Goal: Transaction & Acquisition: Purchase product/service

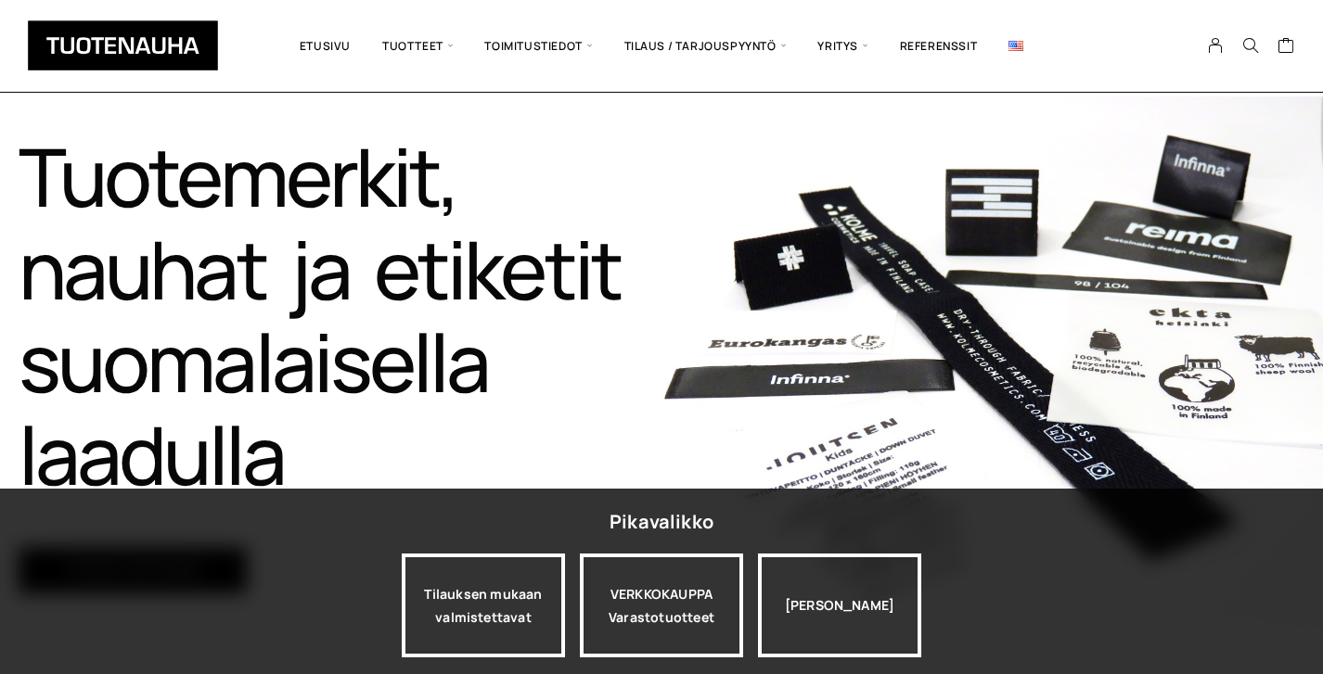
scroll to position [165, 0]
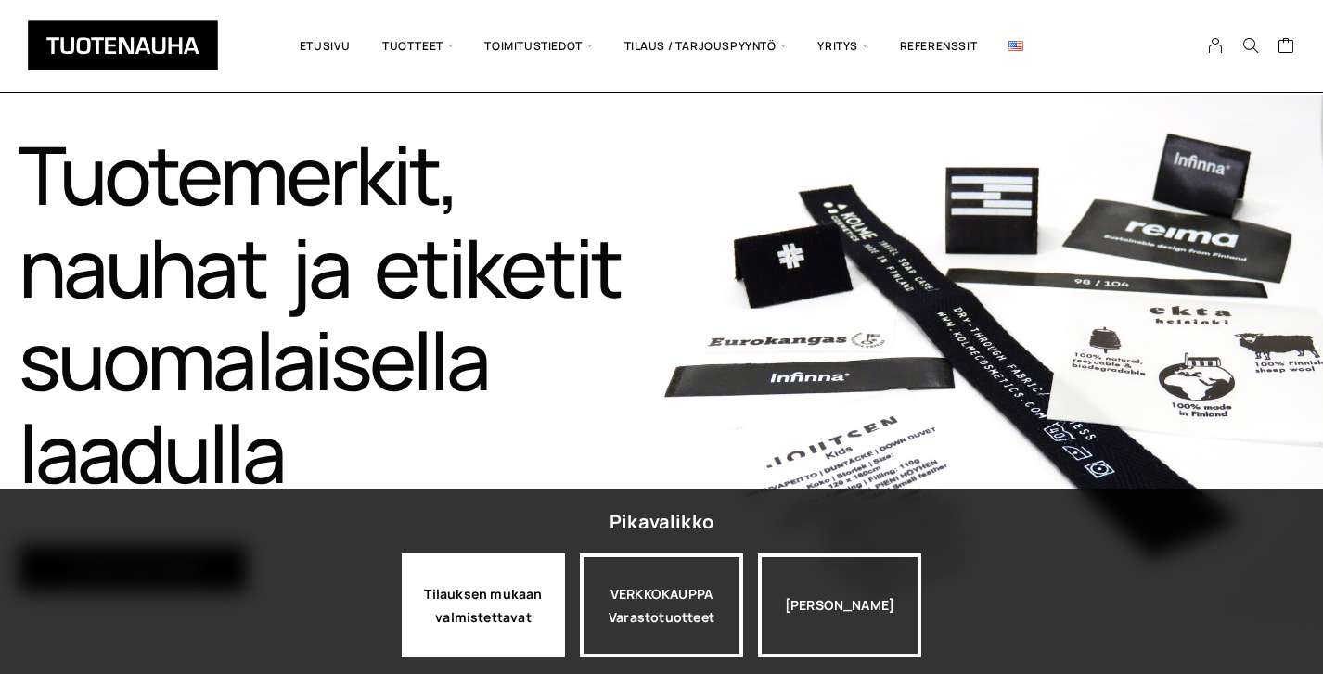
click at [543, 609] on div "Tilauksen mukaan valmistettavat" at bounding box center [483, 606] width 163 height 104
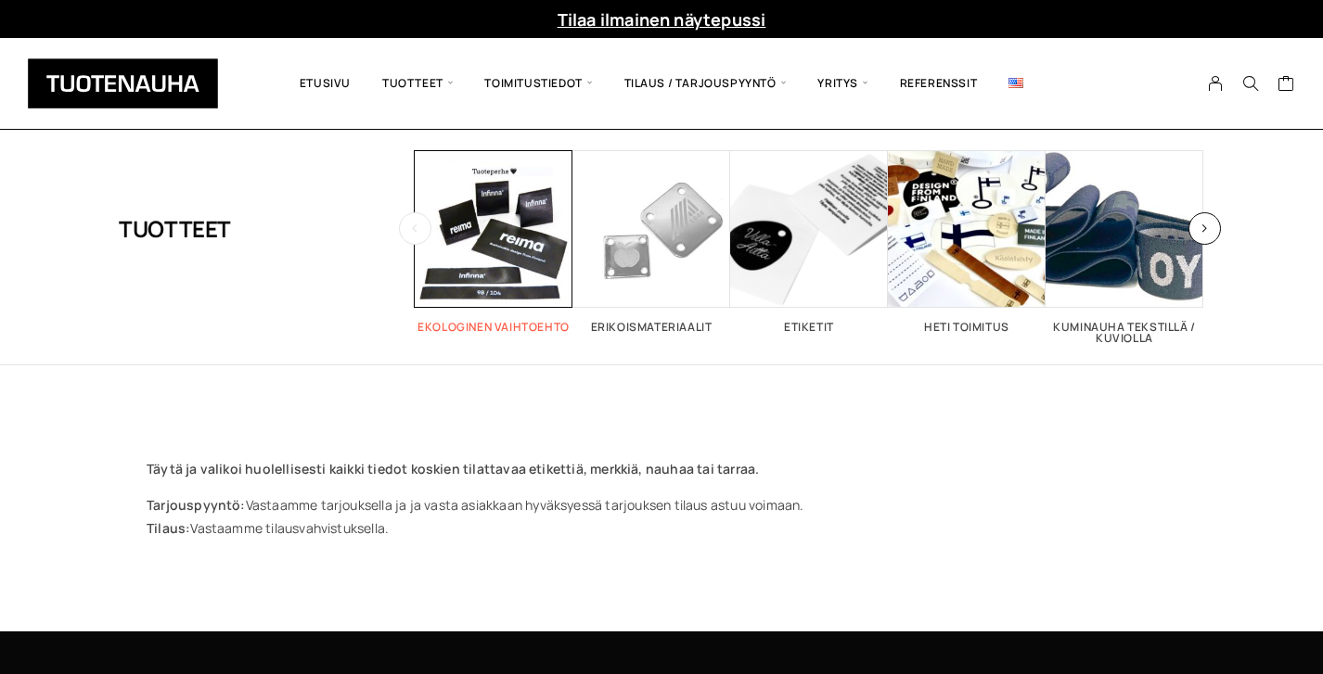
click at [518, 212] on span "Visit product category Ekologinen vaihtoehto" at bounding box center [494, 229] width 158 height 158
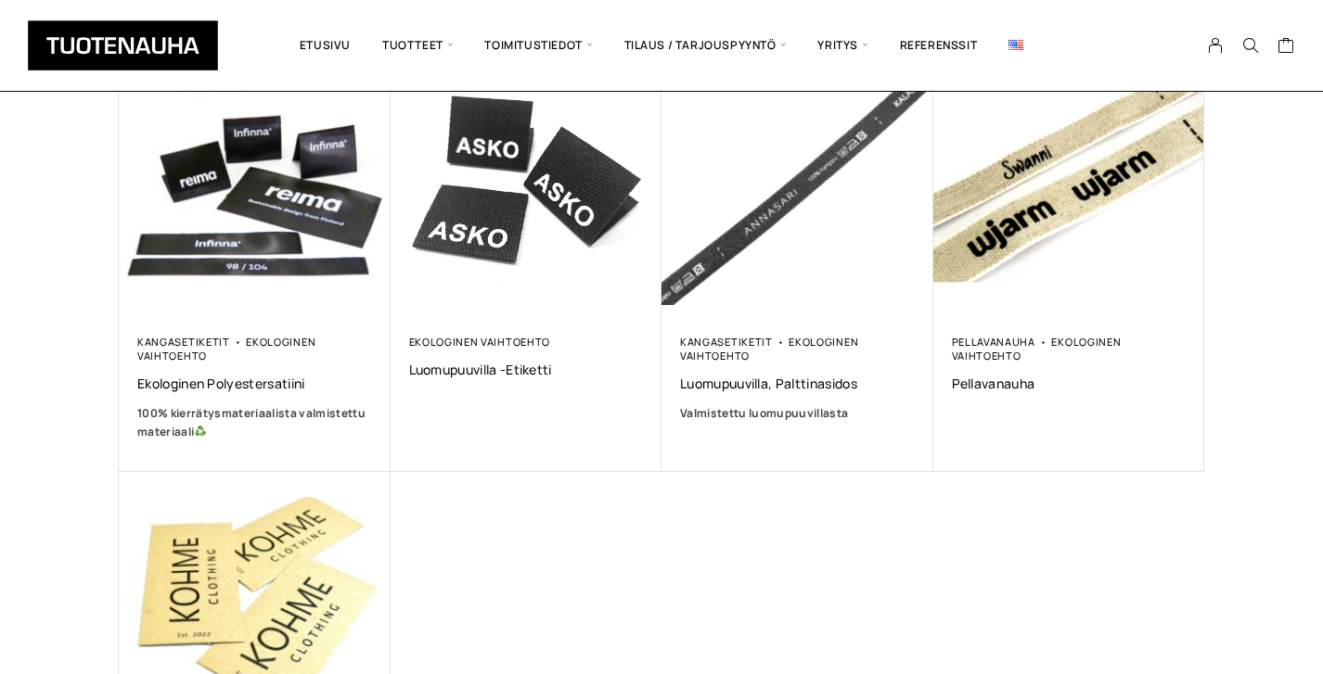
scroll to position [374, 0]
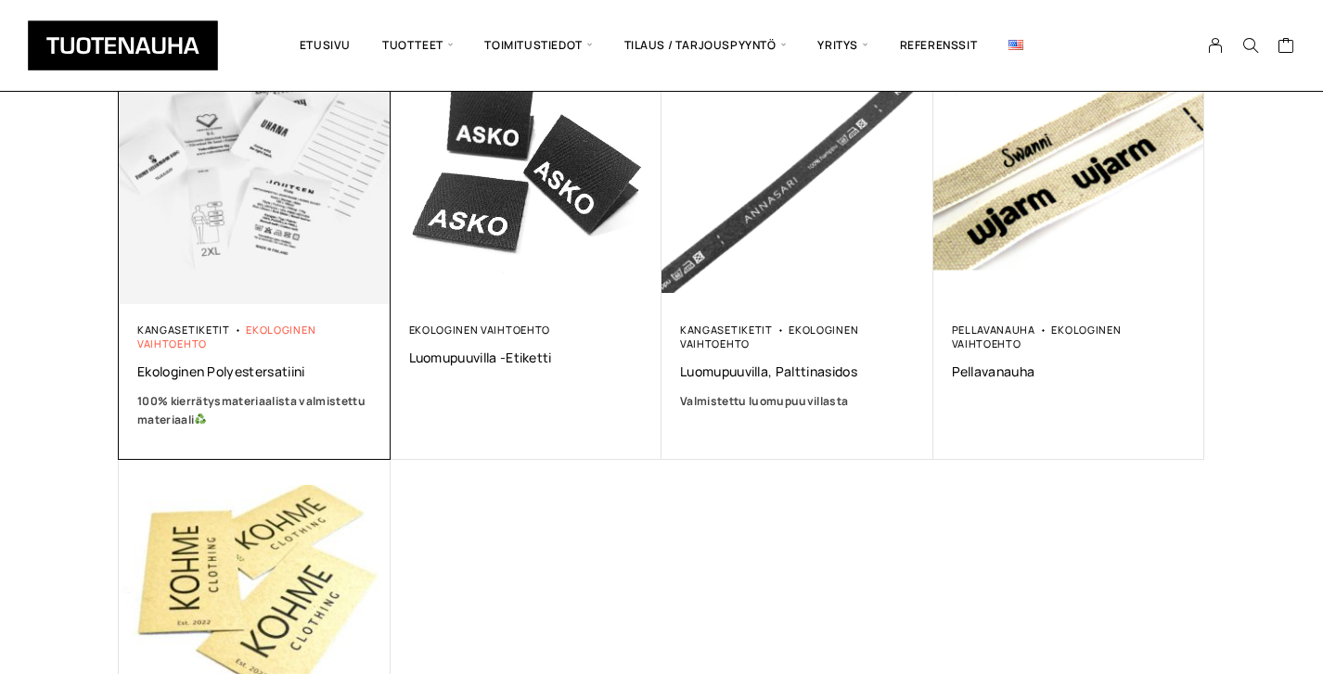
click at [266, 327] on link "Ekologinen vaihtoehto" at bounding box center [226, 337] width 178 height 28
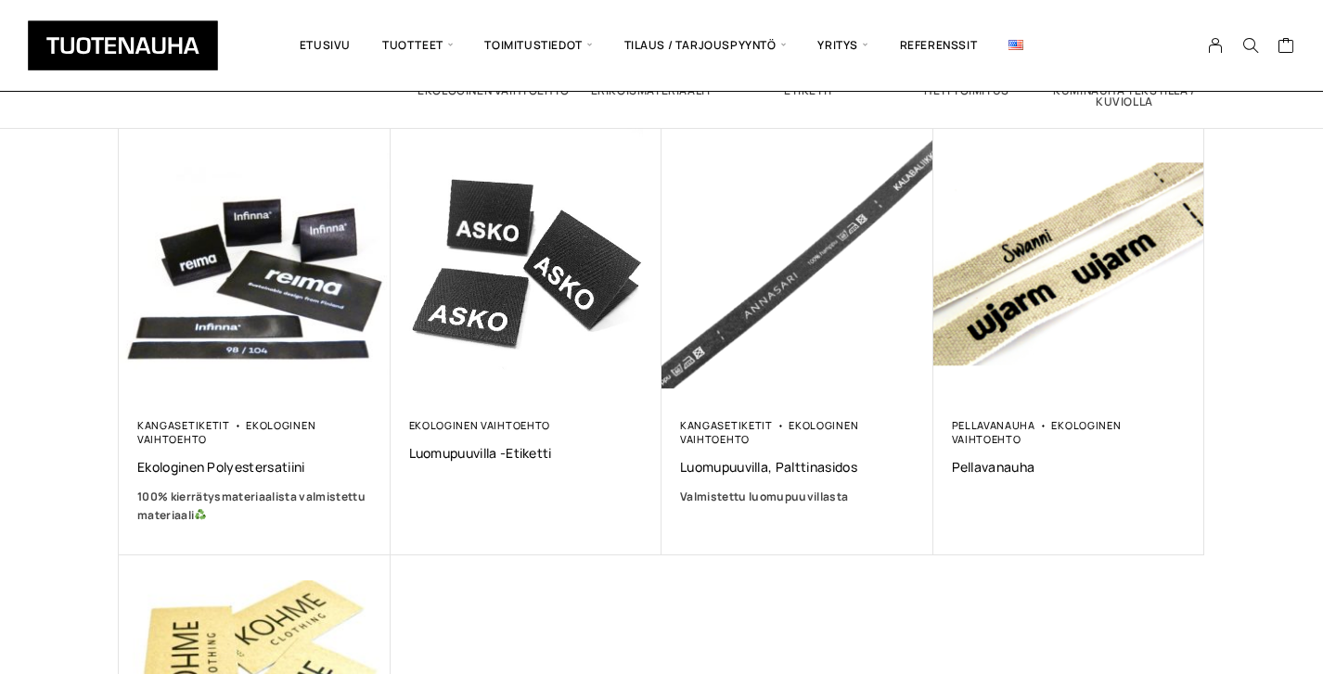
scroll to position [275, 0]
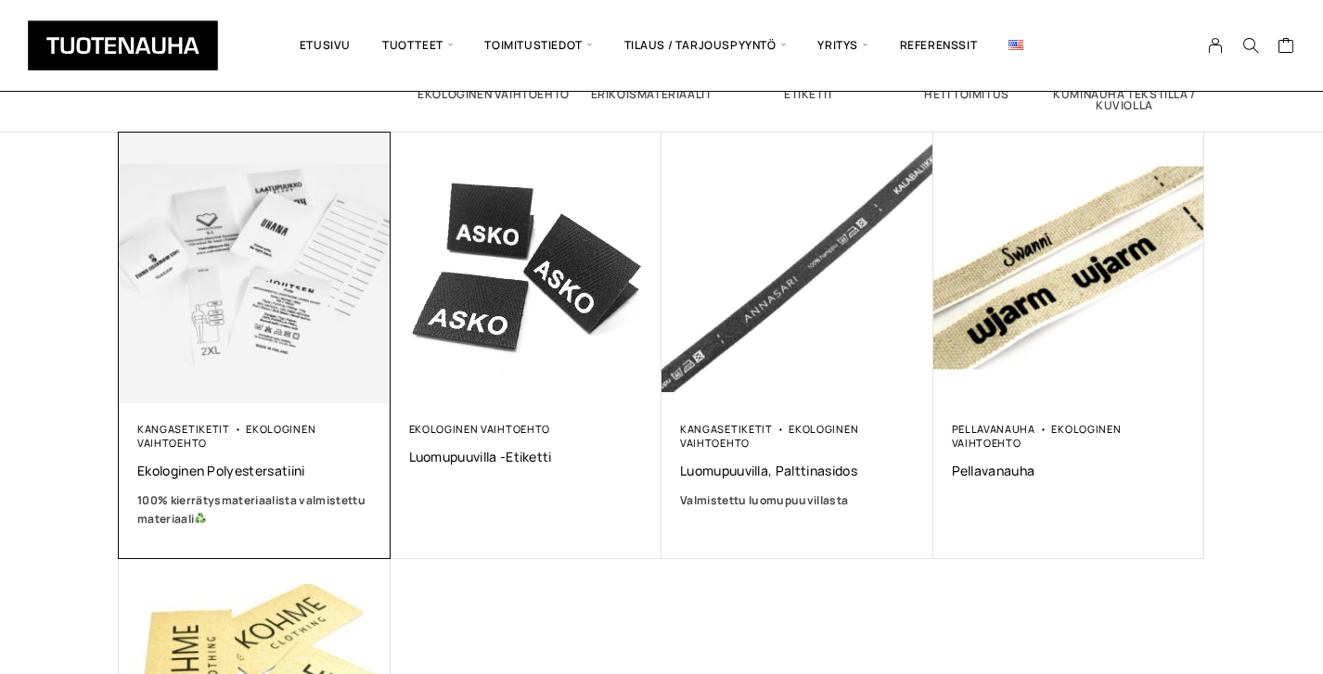
click at [238, 423] on div "Kangasetiketit Ekologinen vaihtoehto" at bounding box center [254, 436] width 235 height 28
click at [250, 342] on img at bounding box center [254, 267] width 285 height 285
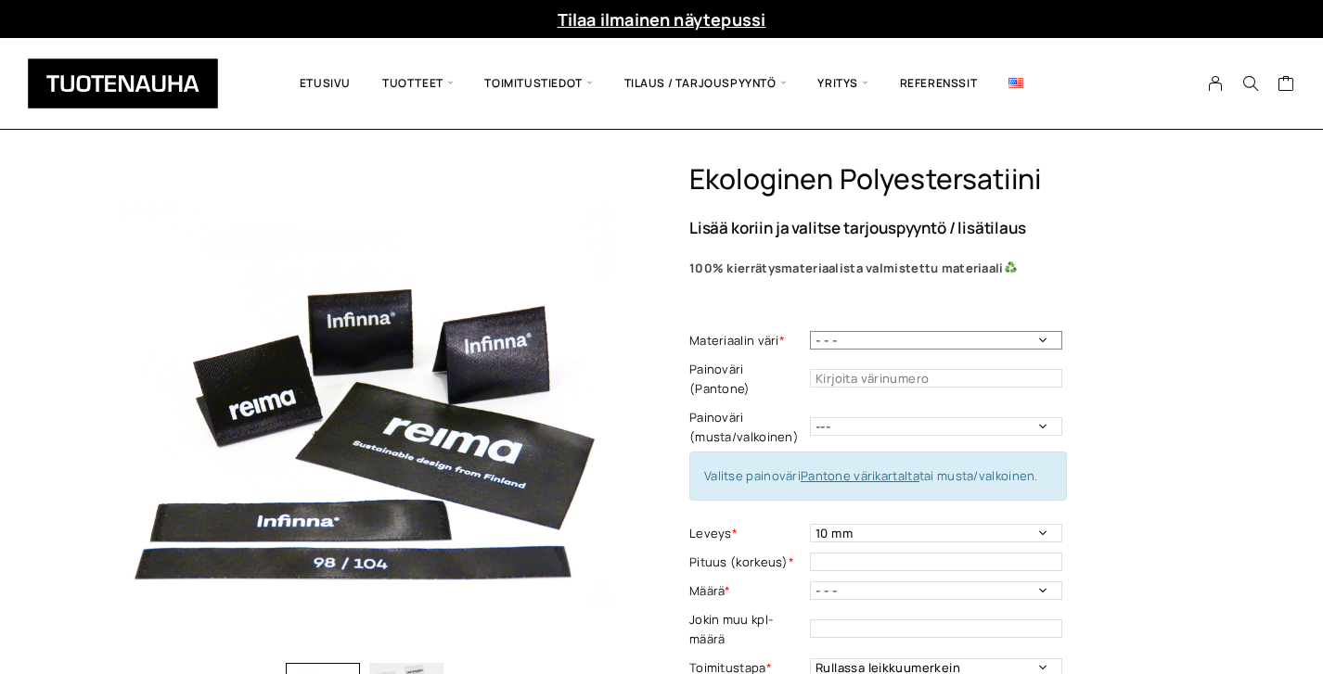
click at [848, 336] on select "- - - Valkoinen Musta" at bounding box center [936, 340] width 252 height 19
select select "Musta"
click at [810, 331] on select "- - - Valkoinen Musta" at bounding box center [936, 340] width 252 height 19
click at [892, 376] on input "text" at bounding box center [936, 378] width 252 height 19
type input "v"
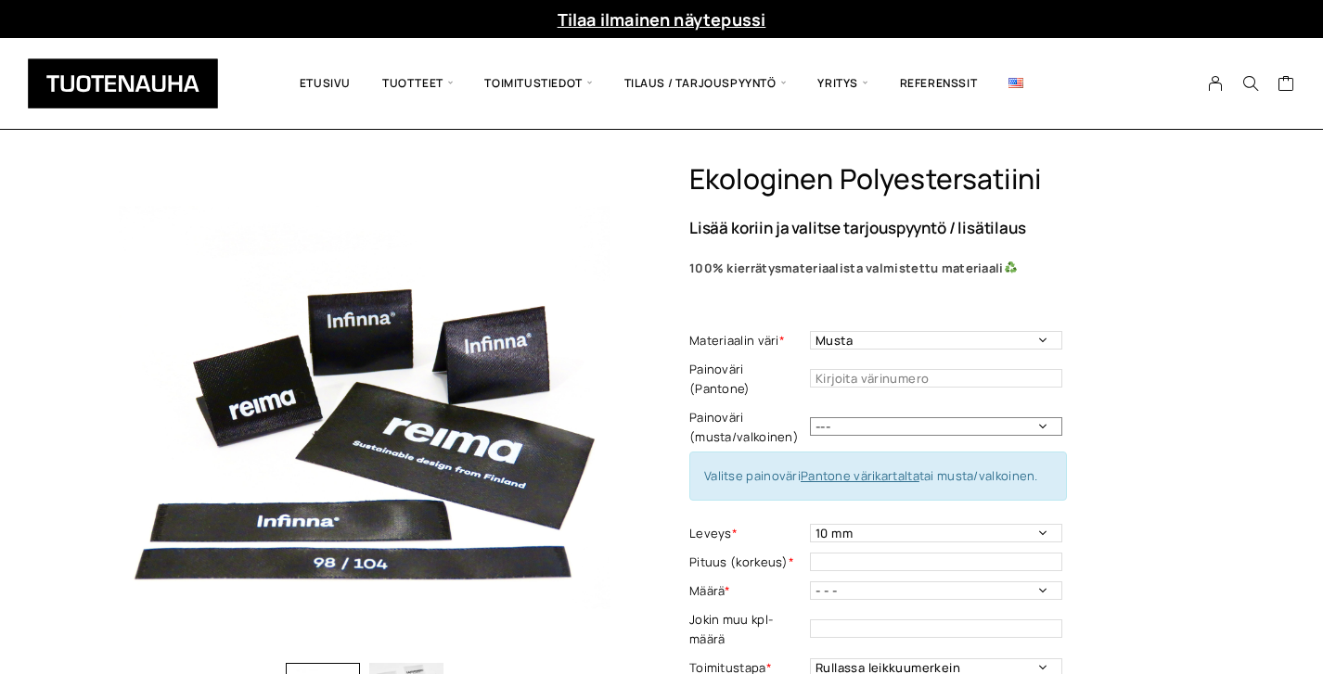
click at [1013, 417] on select "--- Musta Valkoinen" at bounding box center [936, 426] width 252 height 19
select select "valkoinen"
click at [810, 417] on select "--- Musta Valkoinen" at bounding box center [936, 426] width 252 height 19
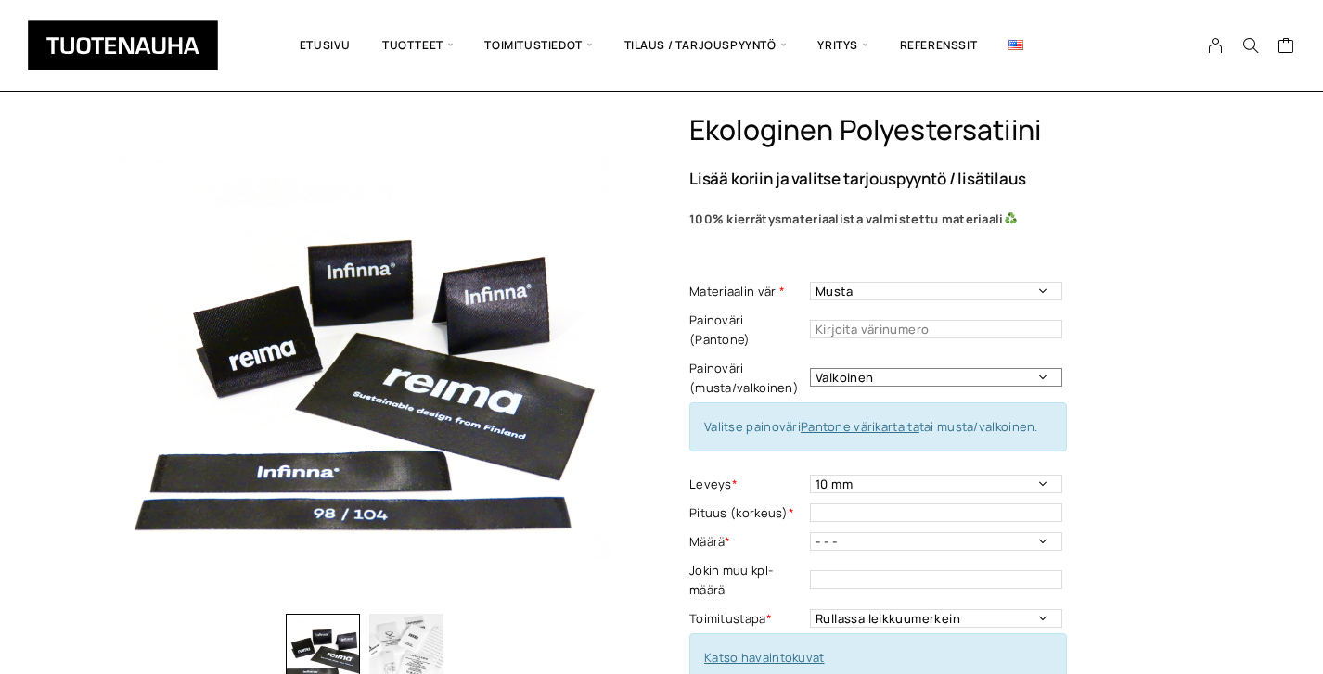
scroll to position [54, 0]
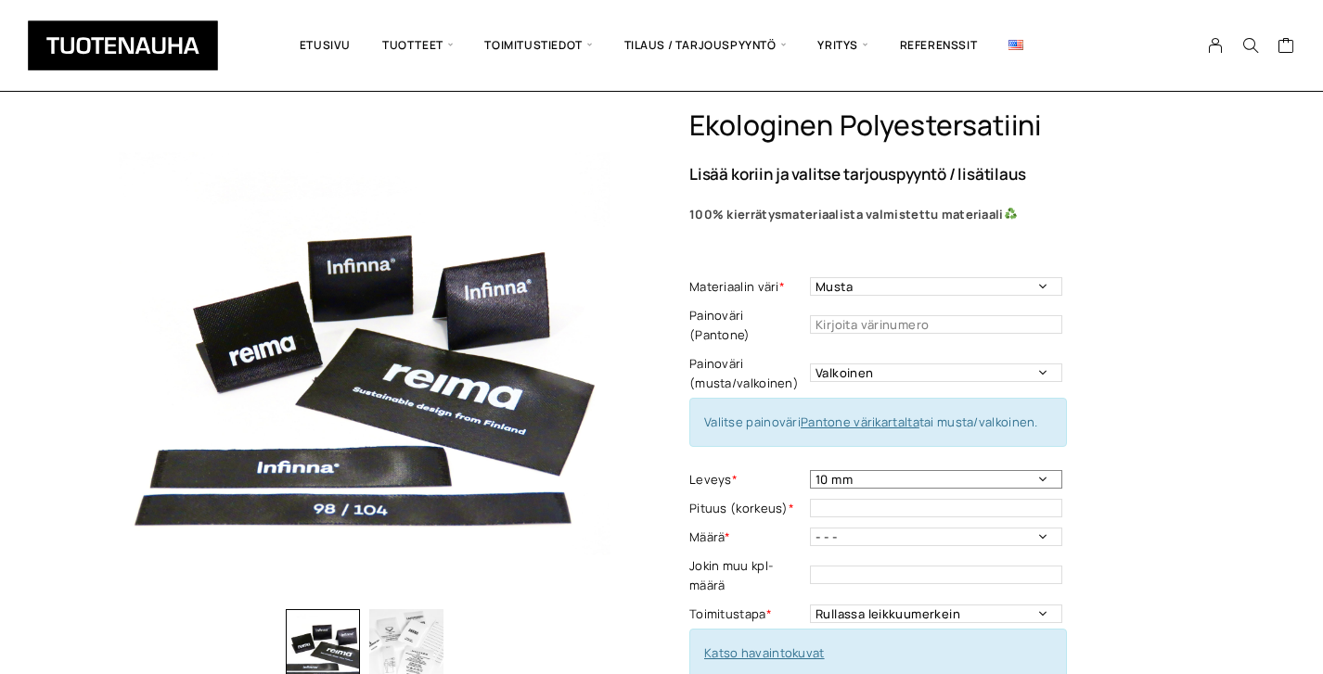
click at [968, 470] on select "10 mm 15 mm 20 mm 25 mm 30 mm 35 mm 40 mm 45 mm 50 mm 55 mm 60 mm 65 mm 70 mm" at bounding box center [936, 479] width 252 height 19
select select "15 mm"
click at [810, 470] on select "10 mm 15 mm 20 mm 25 mm 30 mm 35 mm 40 mm 45 mm 50 mm 55 mm 60 mm 65 mm 70 mm" at bounding box center [936, 479] width 252 height 19
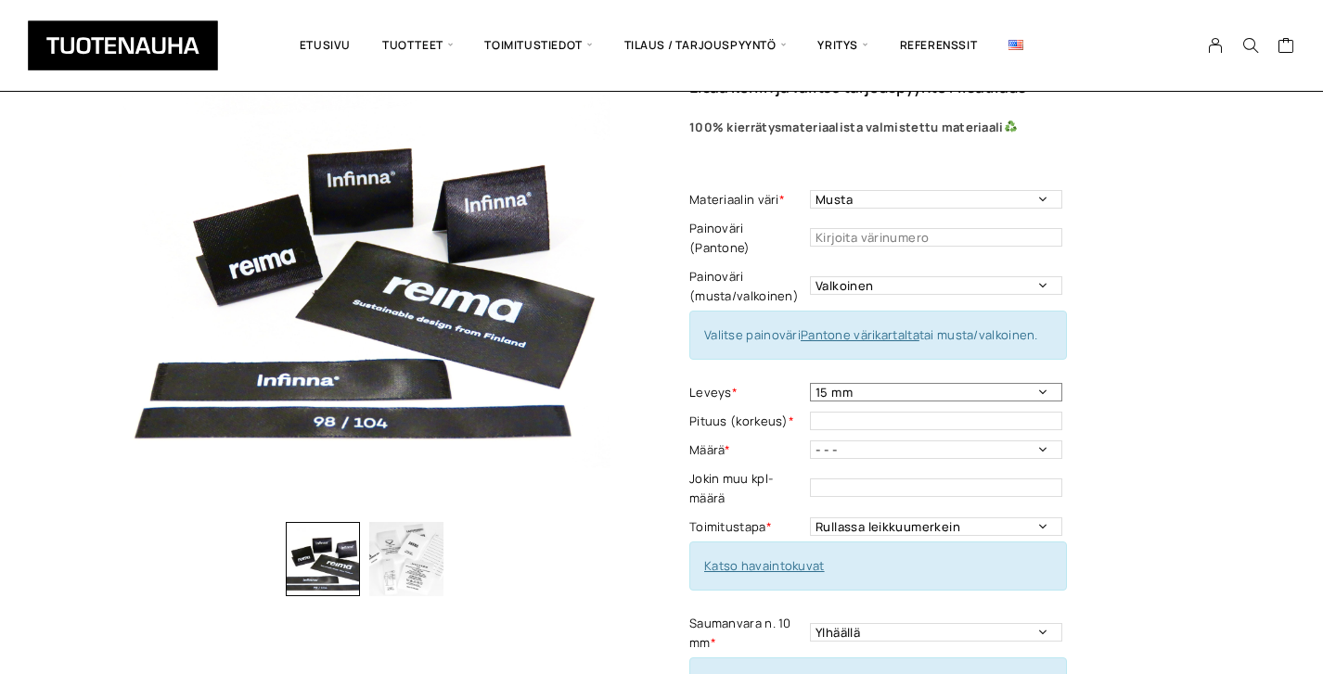
scroll to position [142, 0]
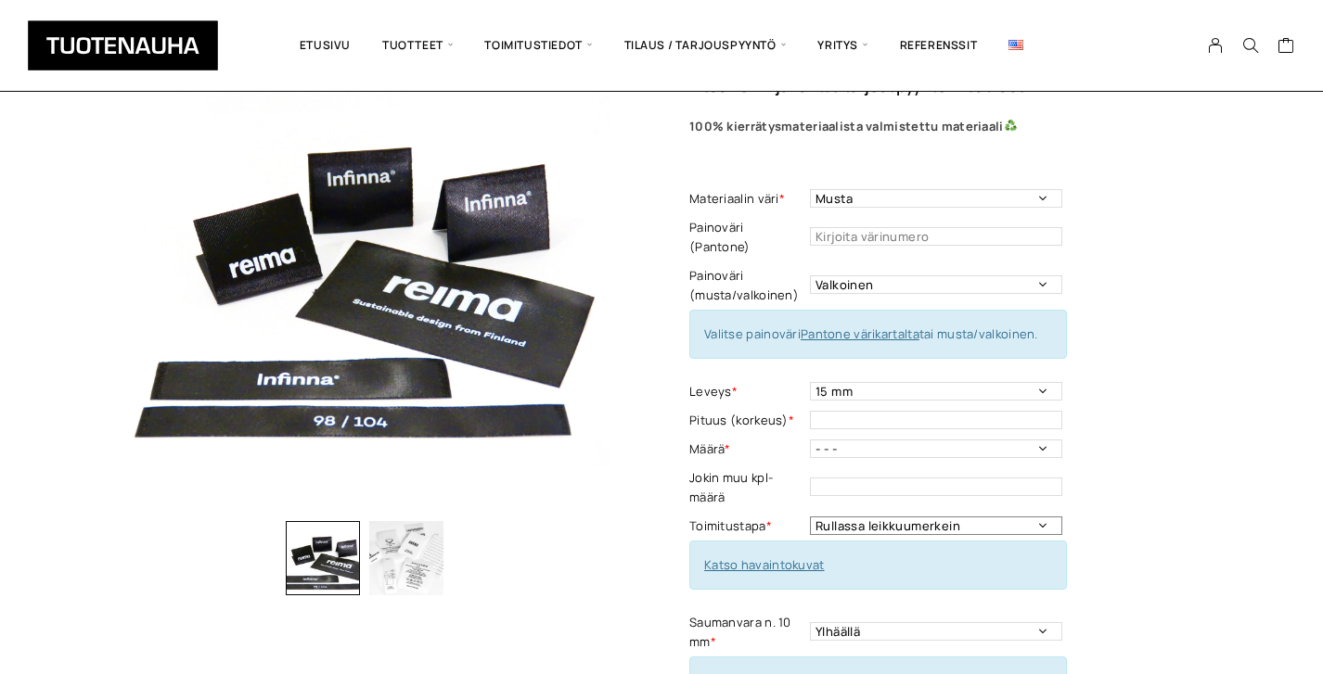
click at [957, 517] on select "Rullassa leikkuumerkein Rullassa ilman leikkuumerkkejä Leikattuna" at bounding box center [936, 526] width 252 height 19
click at [810, 517] on select "Rullassa leikkuumerkein Rullassa ilman leikkuumerkkejä Leikattuna" at bounding box center [936, 526] width 252 height 19
click at [1024, 435] on td "- - - 250kpl 500 kpl 1000 kpl 1500 kpl 2000 kpl 2500 kpl 3000 kpl 3500 kpl 4000…" at bounding box center [938, 449] width 257 height 29
click at [1022, 440] on select "- - - 250kpl 500 kpl 1000 kpl 1500 kpl 2000 kpl 2500 kpl 3000 kpl 3500 kpl 4000…" at bounding box center [936, 449] width 252 height 19
select select "500 kpl"
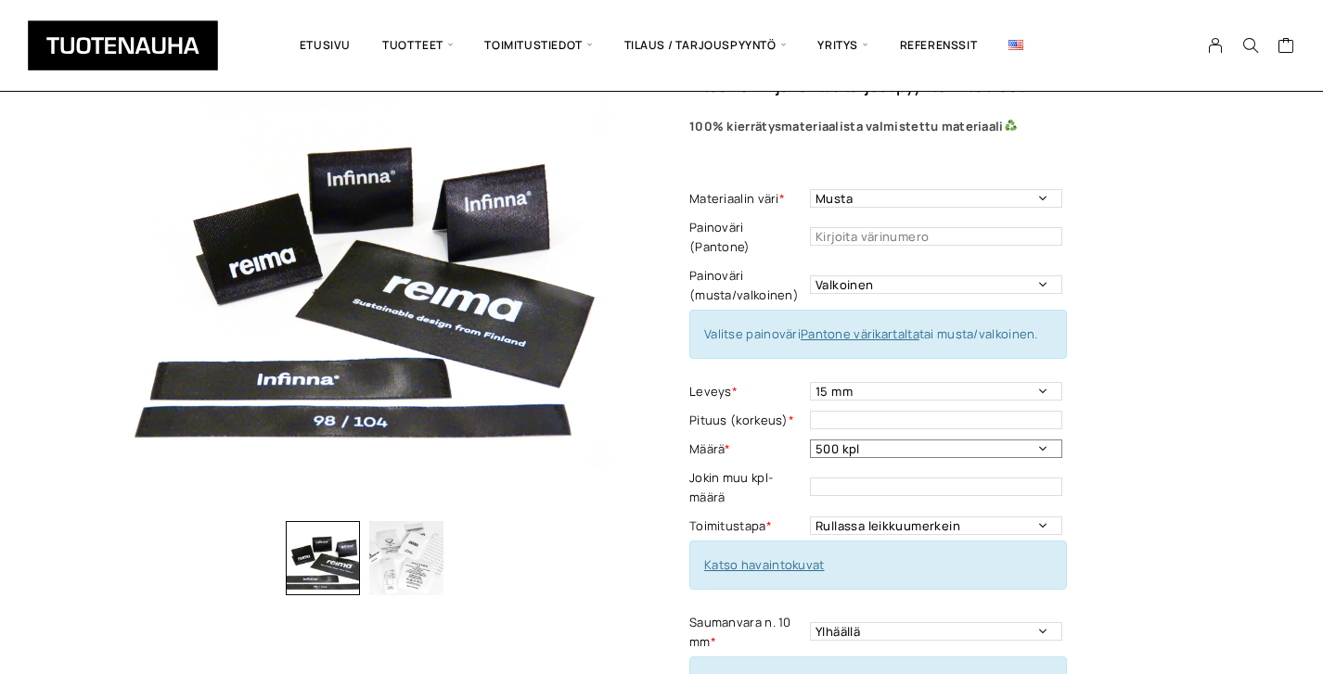
click at [810, 440] on select "- - - 250kpl 500 kpl 1000 kpl 1500 kpl 2000 kpl 2500 kpl 3000 kpl 3500 kpl 4000…" at bounding box center [936, 449] width 252 height 19
click at [974, 411] on input "text" at bounding box center [936, 420] width 252 height 19
click at [1041, 382] on select "10 mm 15 mm 20 mm 25 mm 30 mm 35 mm 40 mm 45 mm 50 mm 55 mm 60 mm 65 mm 70 mm" at bounding box center [936, 391] width 252 height 19
select select "20 mm"
click at [810, 382] on select "10 mm 15 mm 20 mm 25 mm 30 mm 35 mm 40 mm 45 mm 50 mm 55 mm 60 mm 65 mm 70 mm" at bounding box center [936, 391] width 252 height 19
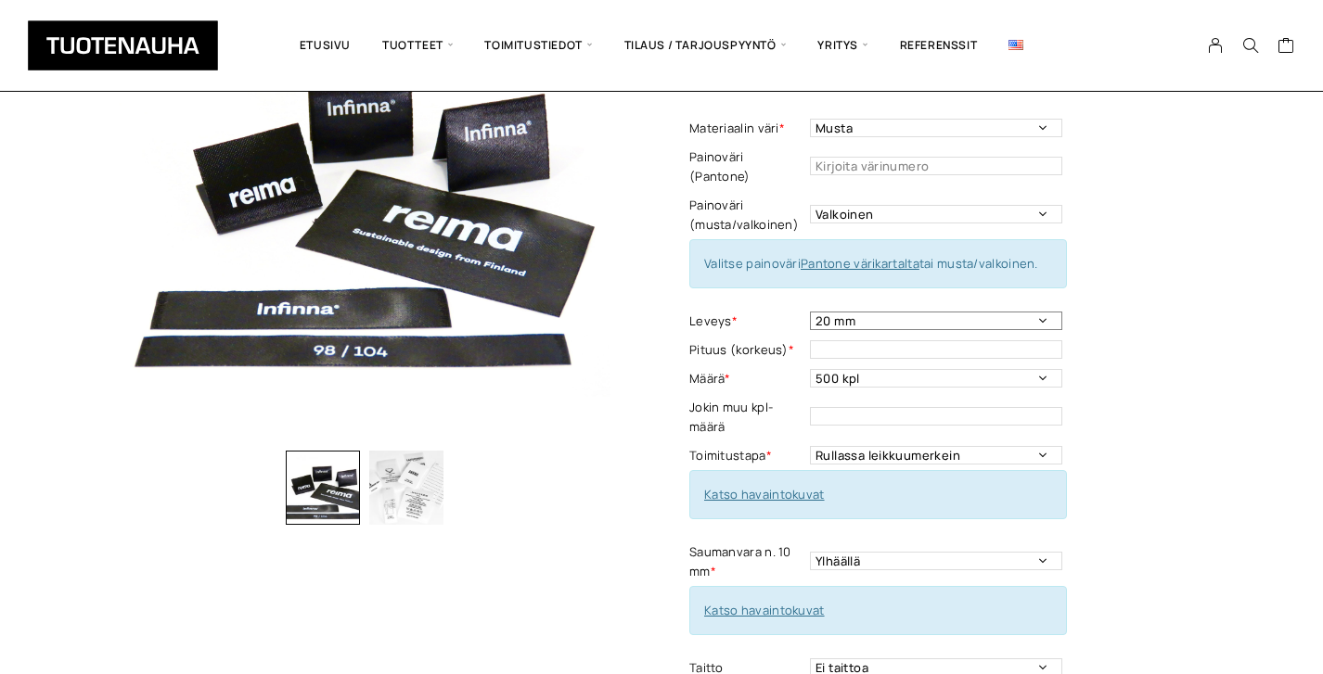
scroll to position [209, 0]
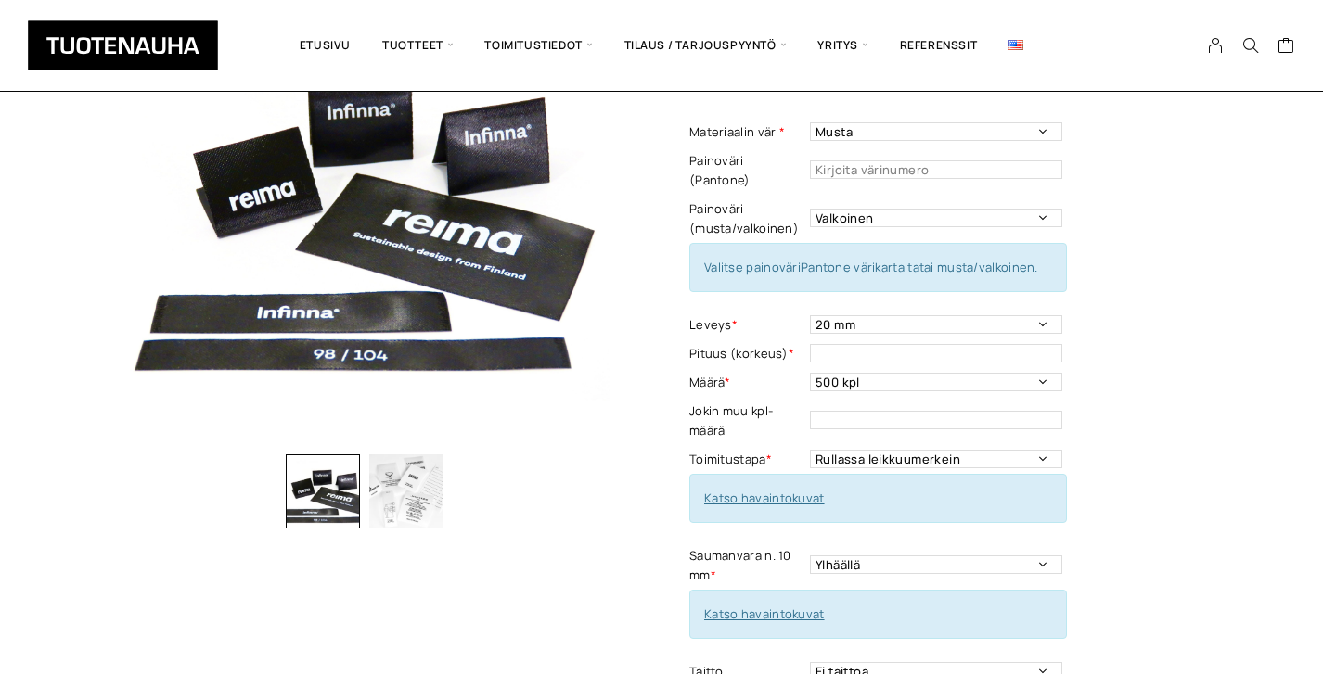
click at [794, 490] on link "Katso havaintokuvat" at bounding box center [764, 498] width 121 height 17
click at [1044, 344] on input "text" at bounding box center [936, 353] width 252 height 19
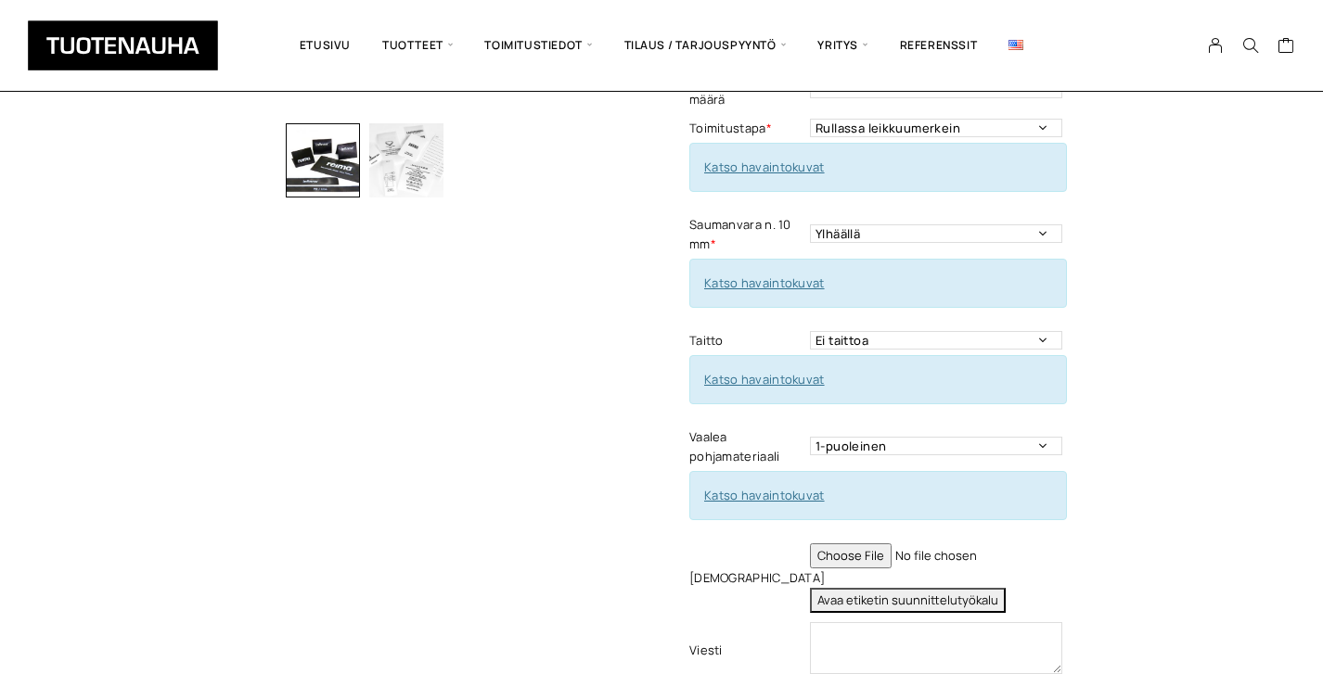
scroll to position [545, 0]
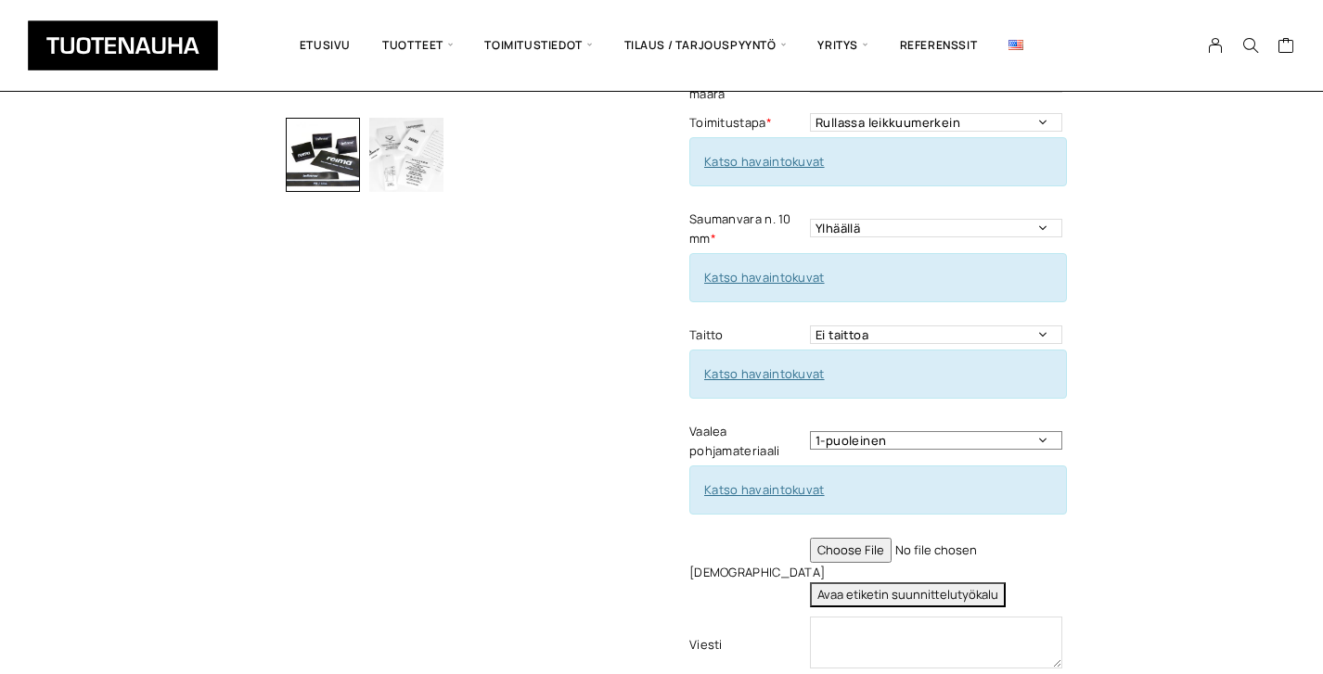
click at [925, 431] on select "1-puoleinen 2-puoleinen" at bounding box center [936, 440] width 252 height 19
click at [810, 431] on select "1-puoleinen 2-puoleinen" at bounding box center [936, 440] width 252 height 19
click at [925, 431] on select "1-puoleinen 2-puoleinen" at bounding box center [936, 440] width 252 height 19
click at [810, 431] on select "1-puoleinen 2-puoleinen" at bounding box center [936, 440] width 252 height 19
click at [776, 481] on div "Katso havaintokuvat" at bounding box center [878, 490] width 378 height 49
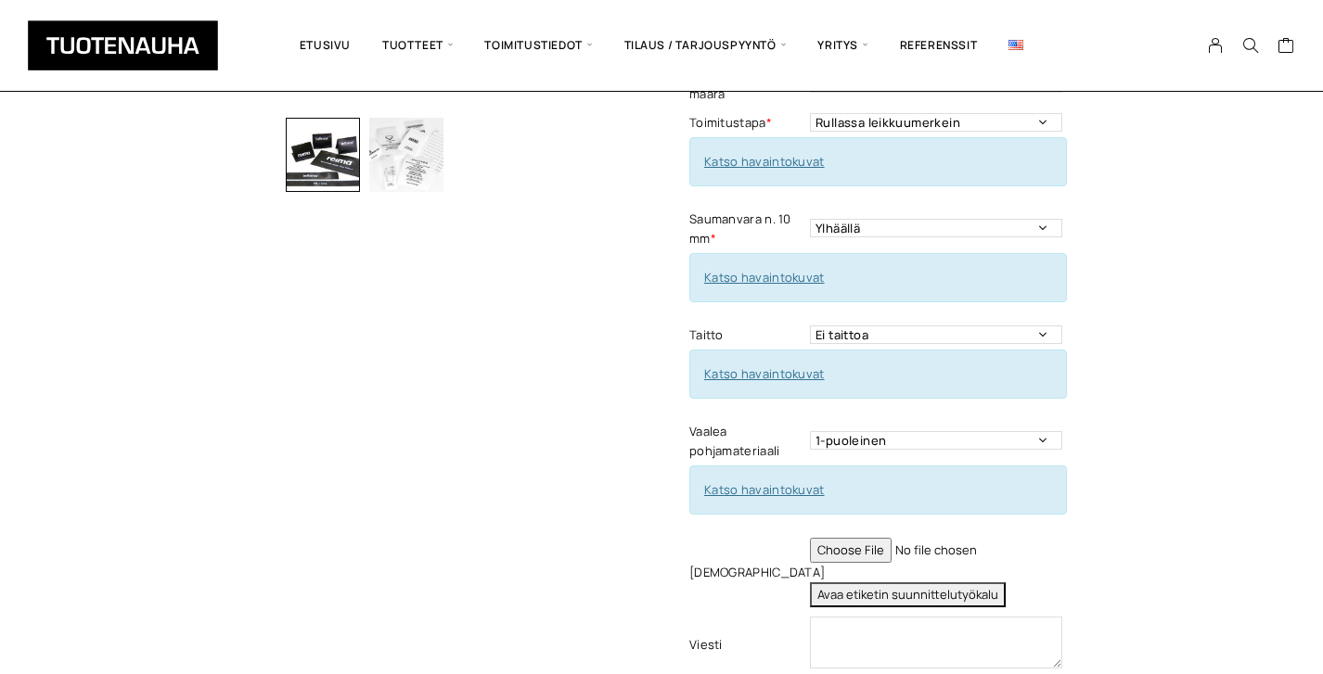
click at [780, 481] on link "Katso havaintokuvat" at bounding box center [764, 489] width 121 height 17
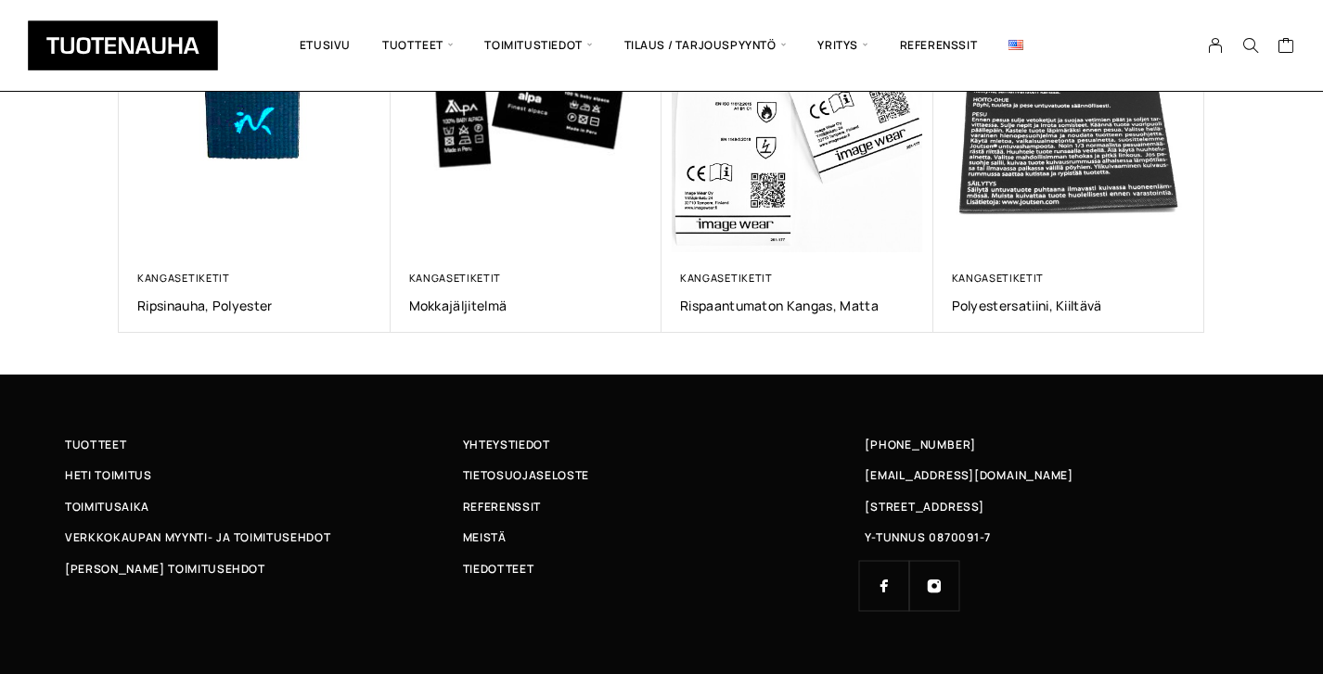
scroll to position [1621, 0]
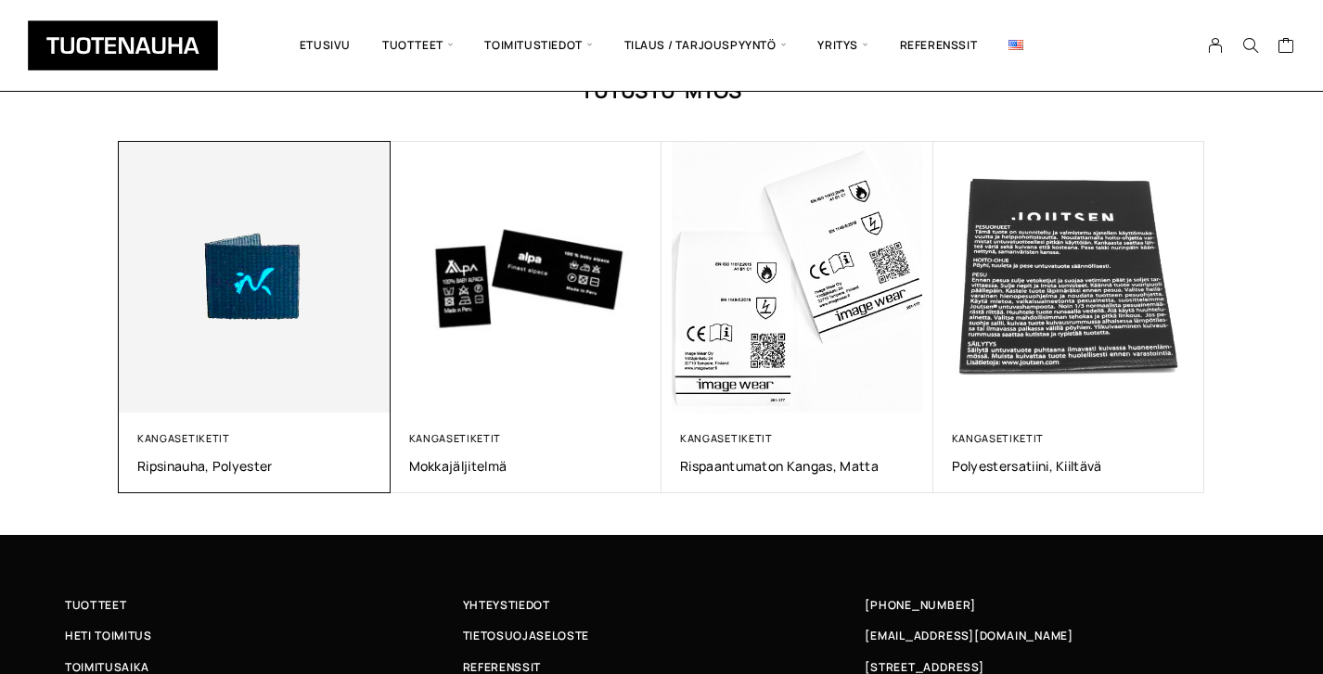
click at [337, 295] on img at bounding box center [255, 278] width 272 height 272
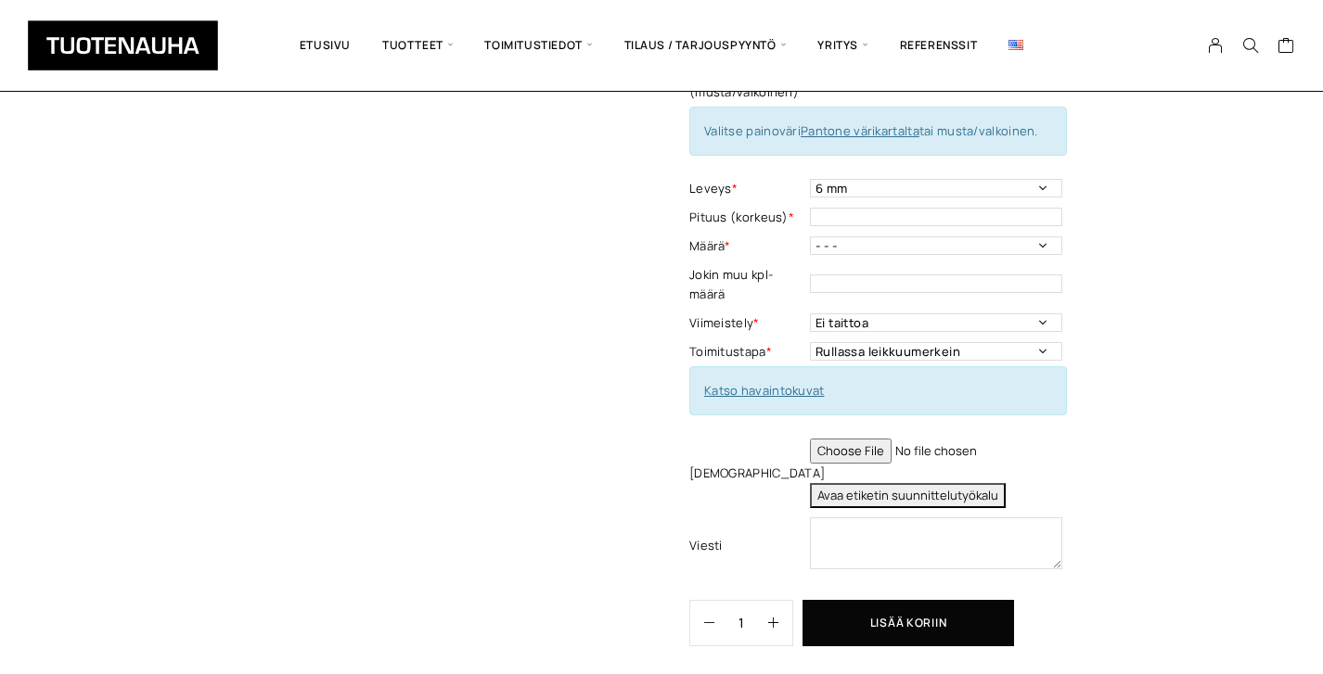
scroll to position [345, 0]
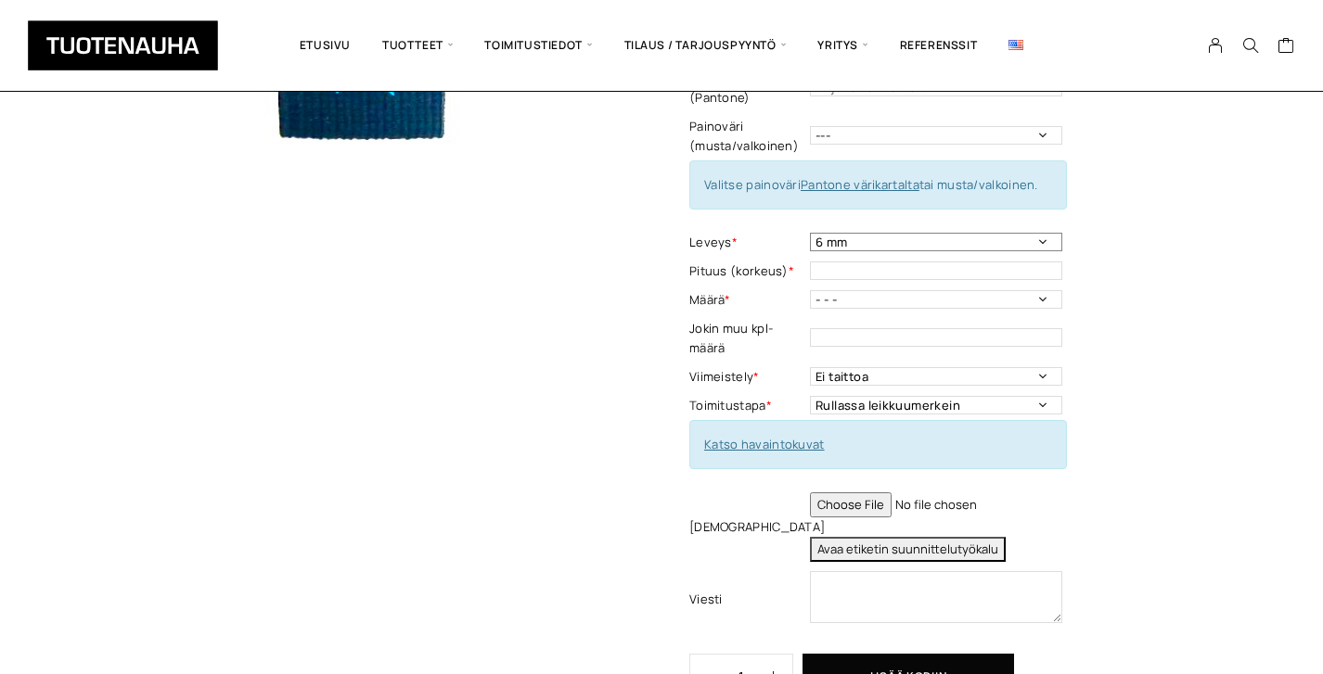
click at [884, 233] on select "6 mm 10 mm 16 mm 25 mm 42 mm" at bounding box center [936, 242] width 252 height 19
select select "16 mm"
click at [810, 233] on select "6 mm 10 mm 16 mm 25 mm 42 mm" at bounding box center [936, 242] width 252 height 19
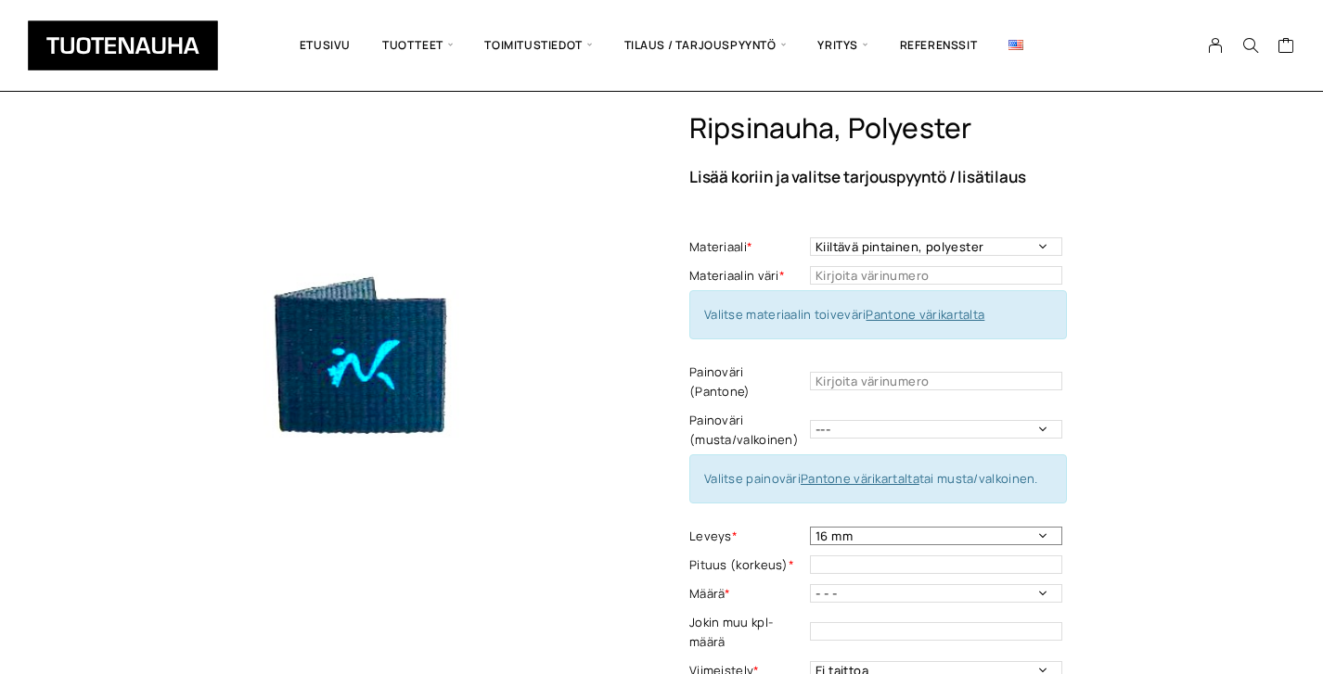
scroll to position [0, 0]
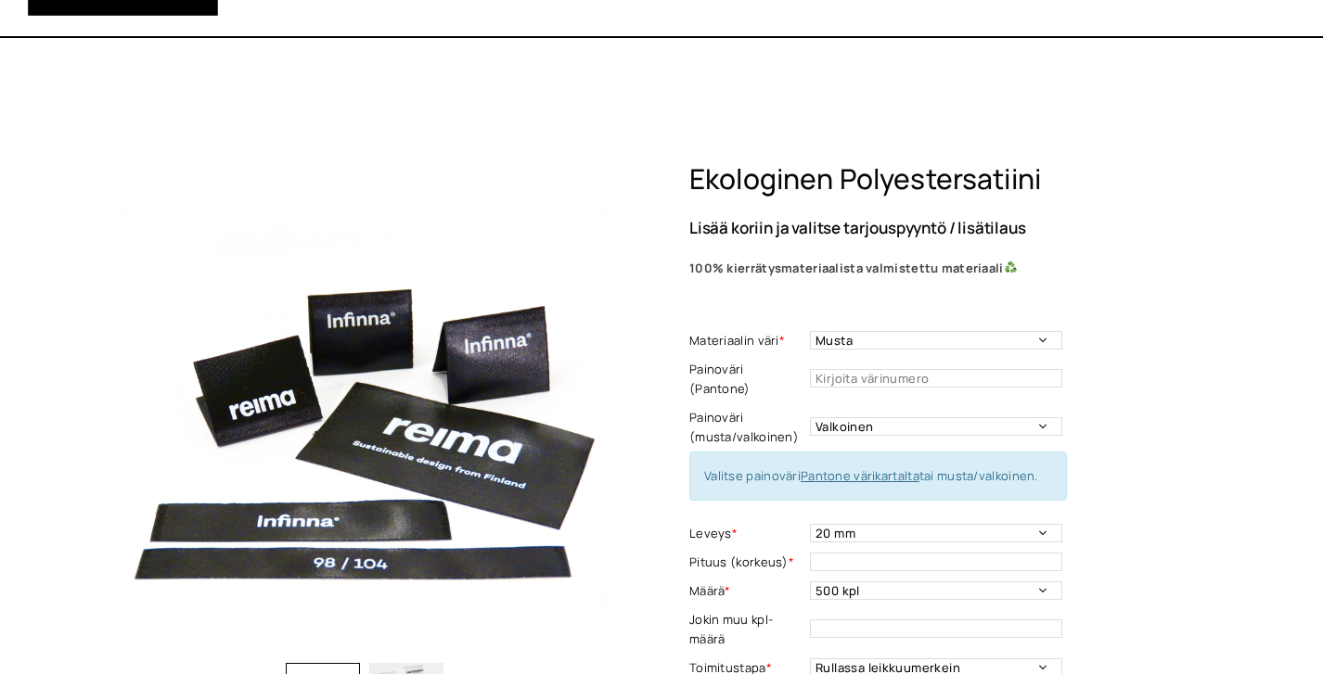
select select "Musta"
select select "valkoinen"
select select "20 mm"
select select "500 kpl"
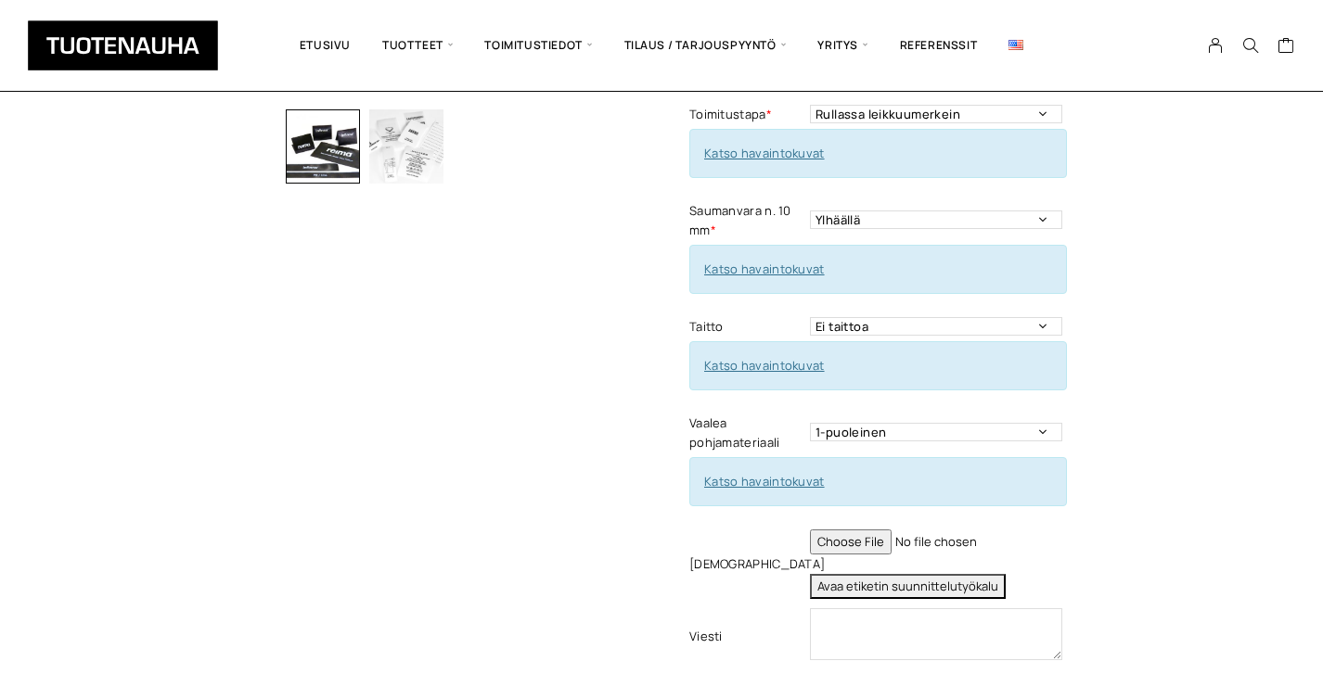
scroll to position [585, 0]
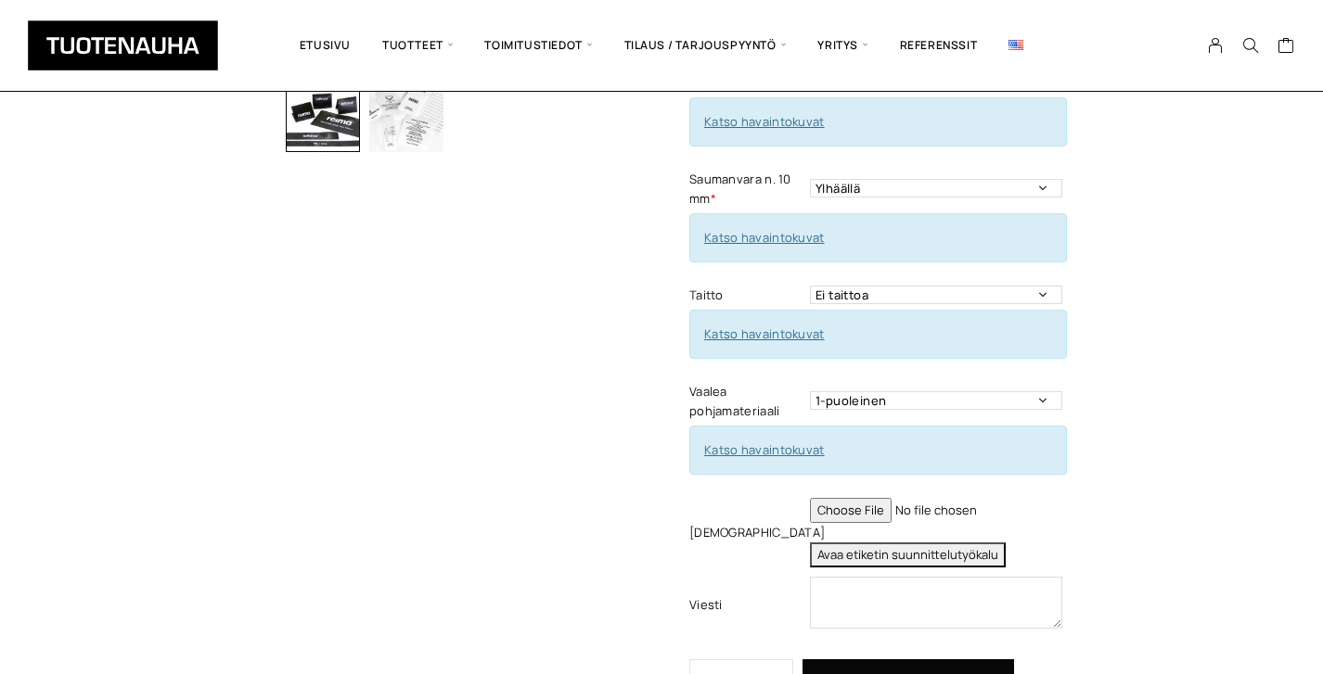
click at [894, 498] on input "file" at bounding box center [936, 510] width 252 height 25
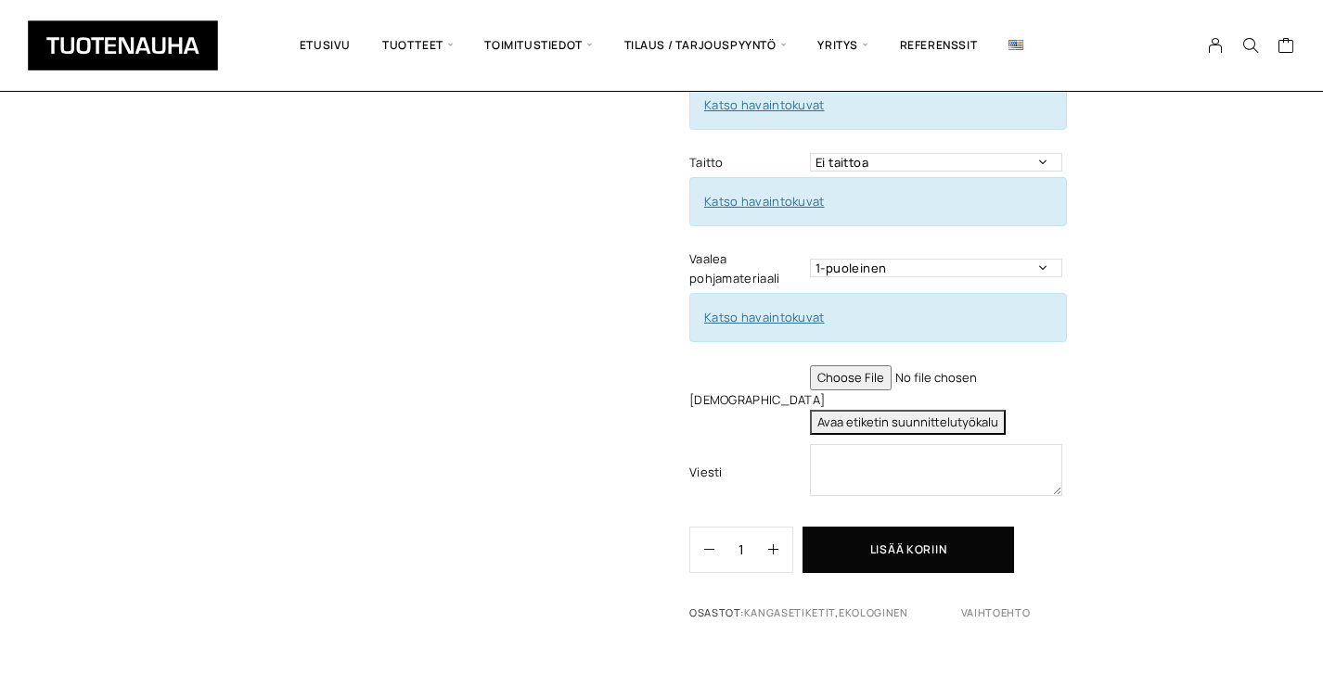
scroll to position [719, 0]
click at [990, 409] on button "Avaa etiketin suunnittelutyökalu" at bounding box center [908, 421] width 196 height 25
